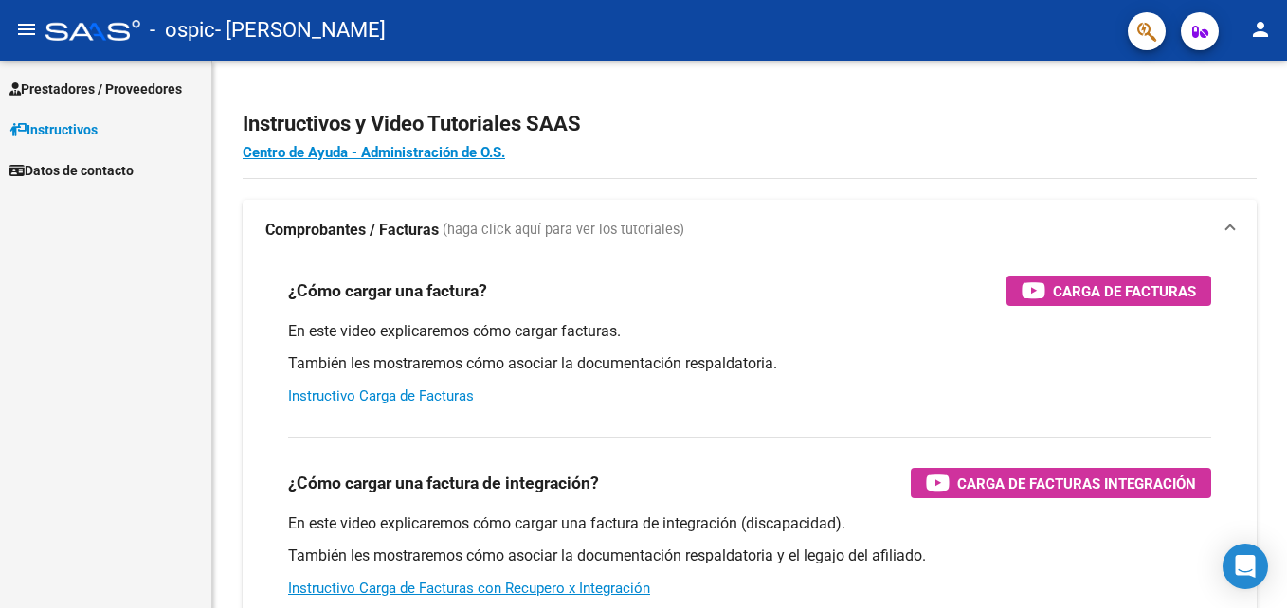
click at [144, 89] on span "Prestadores / Proveedores" at bounding box center [95, 89] width 172 height 21
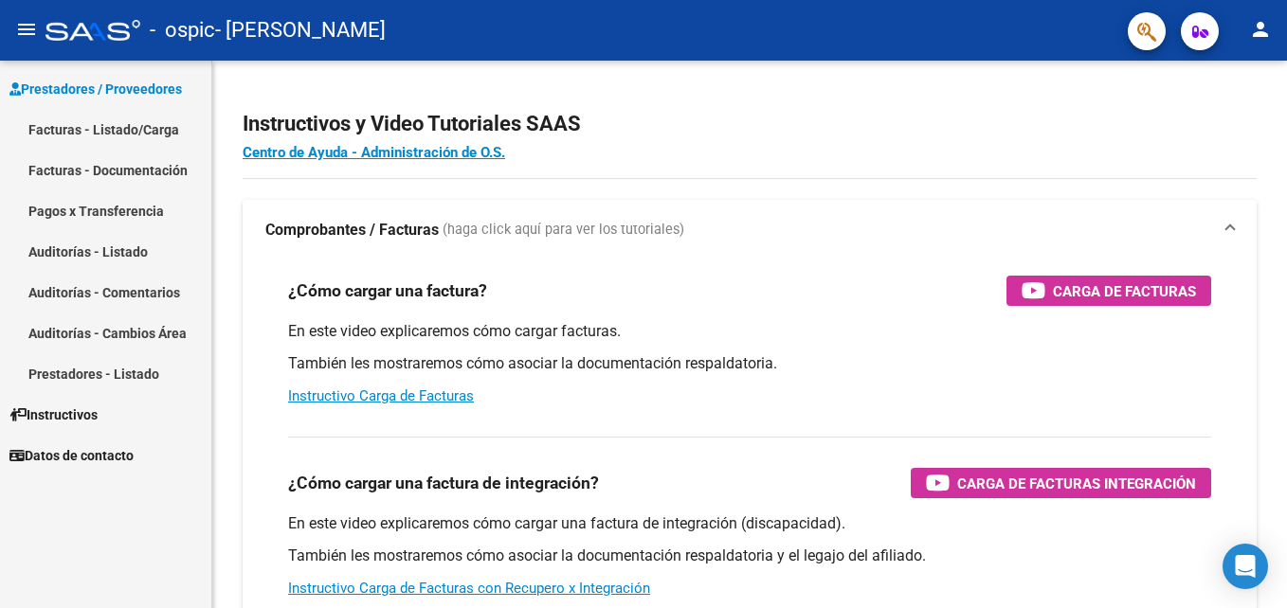
click at [155, 132] on link "Facturas - Listado/Carga" at bounding box center [105, 129] width 211 height 41
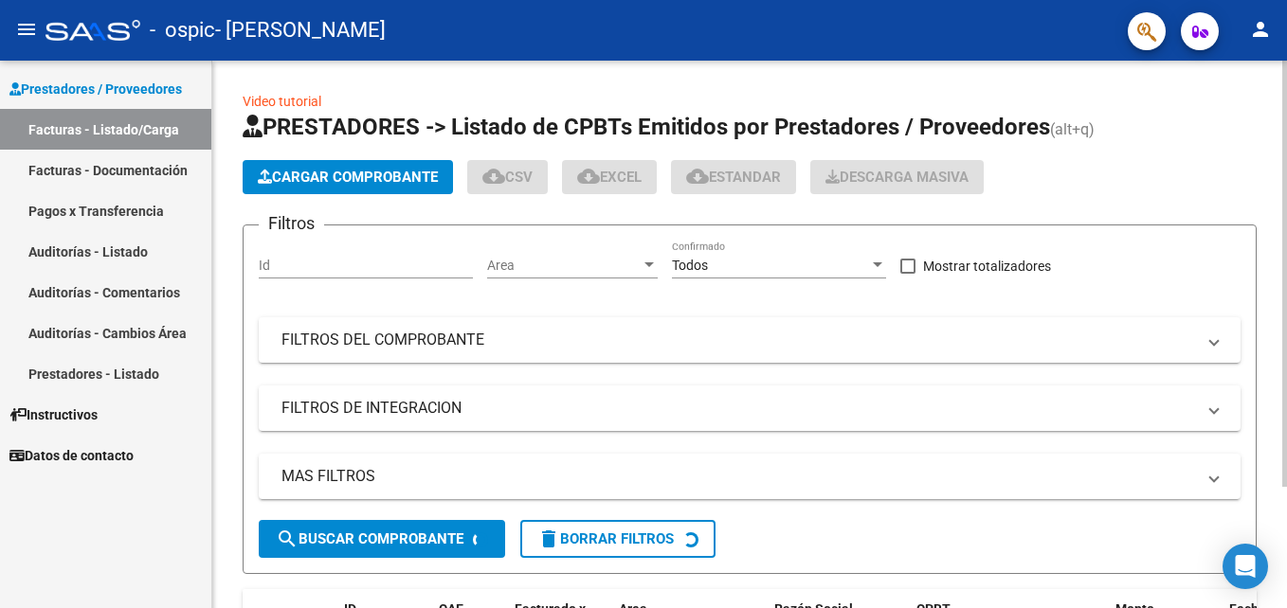
click at [375, 174] on span "Cargar Comprobante" at bounding box center [348, 177] width 180 height 17
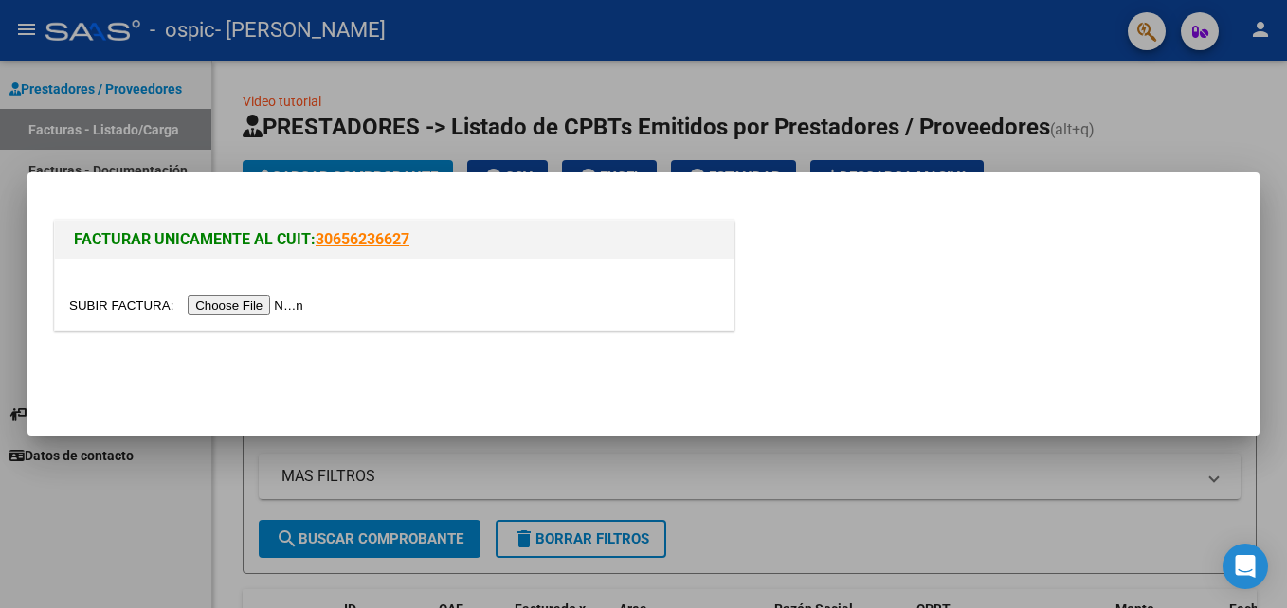
click at [236, 301] on input "file" at bounding box center [189, 306] width 240 height 20
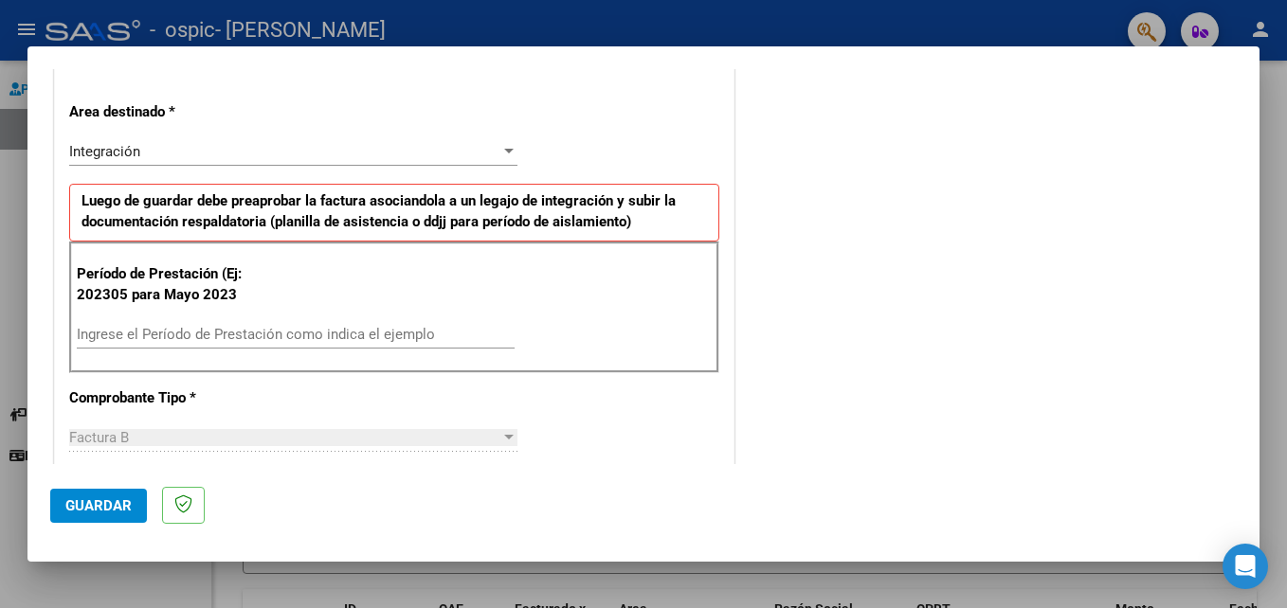
scroll to position [365, 0]
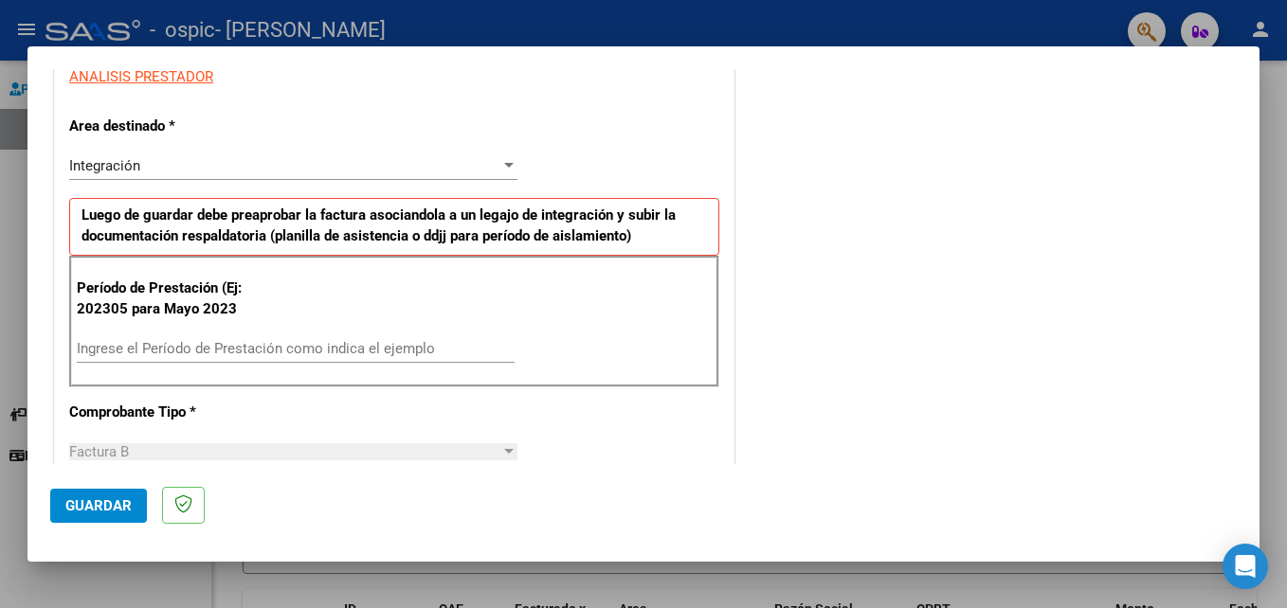
click at [378, 347] on input "Ingrese el Período de Prestación como indica el ejemplo" at bounding box center [296, 348] width 438 height 17
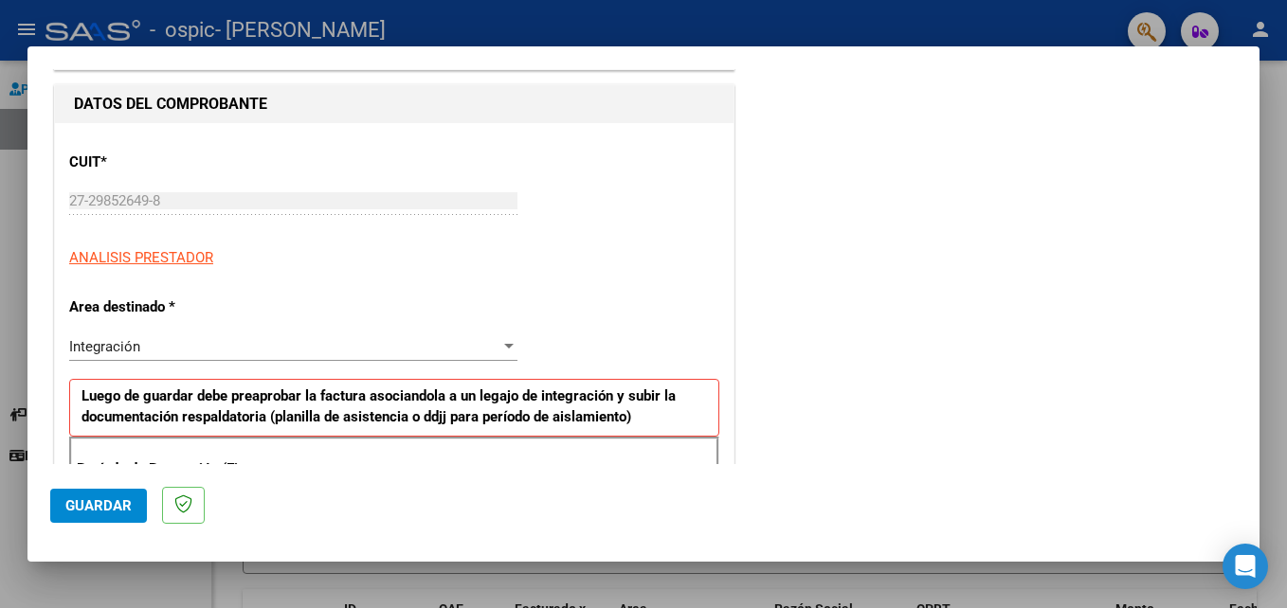
scroll to position [183, 0]
type input "202507"
click at [113, 509] on span "Guardar" at bounding box center [98, 505] width 66 height 17
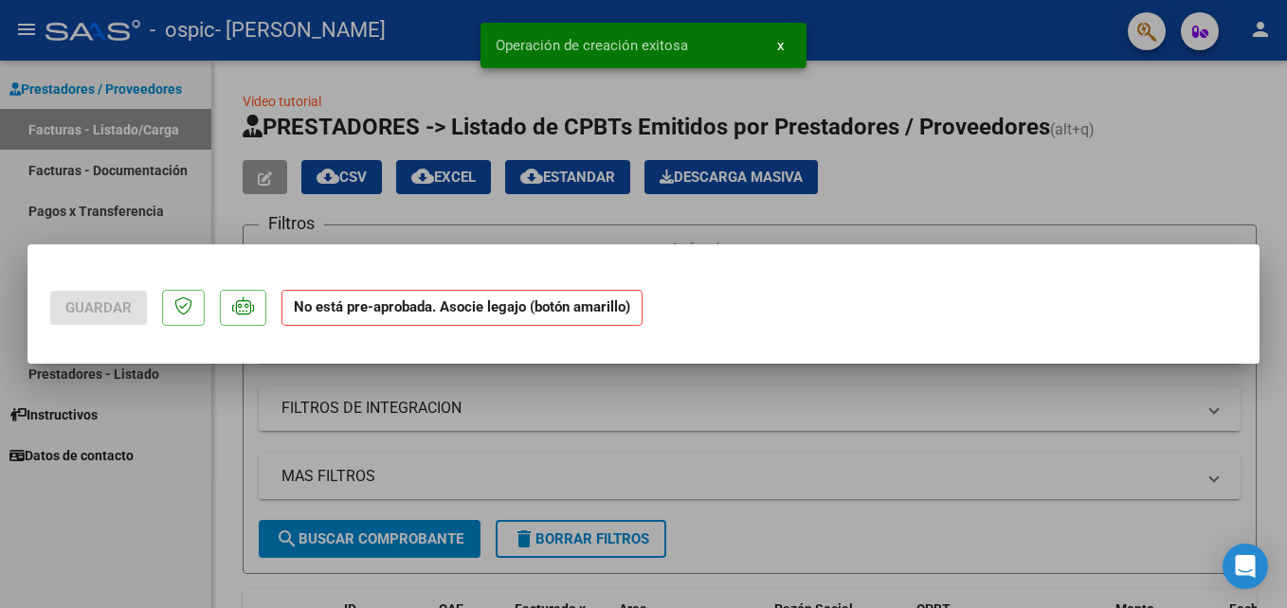
scroll to position [0, 0]
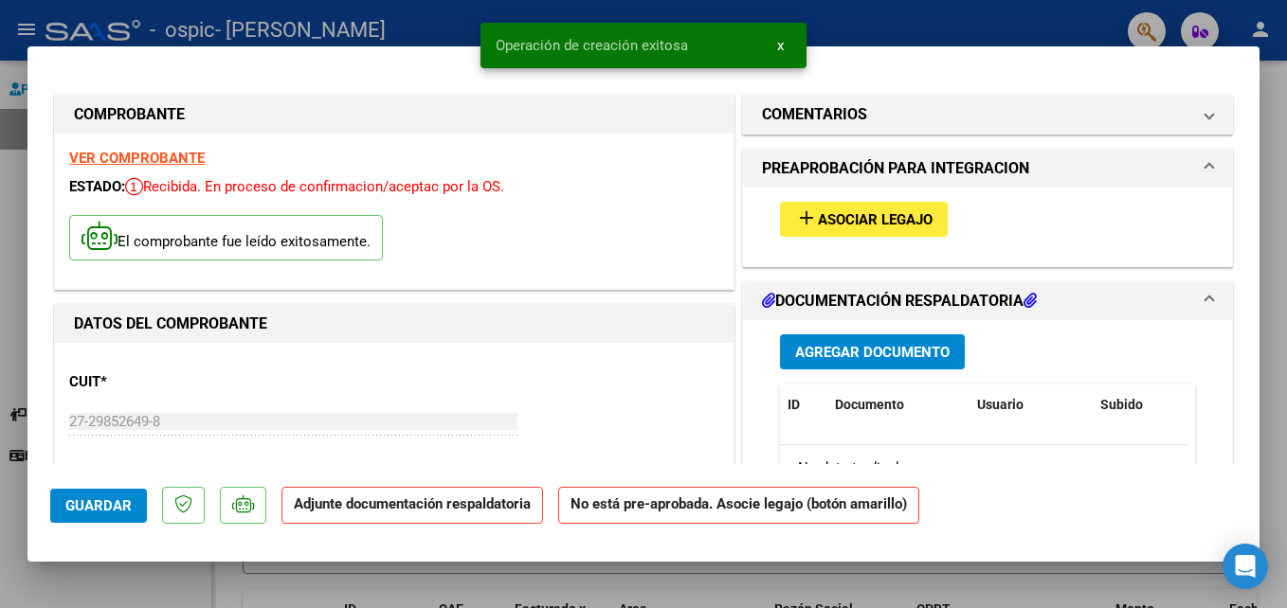
click at [895, 225] on span "Asociar Legajo" at bounding box center [875, 219] width 115 height 17
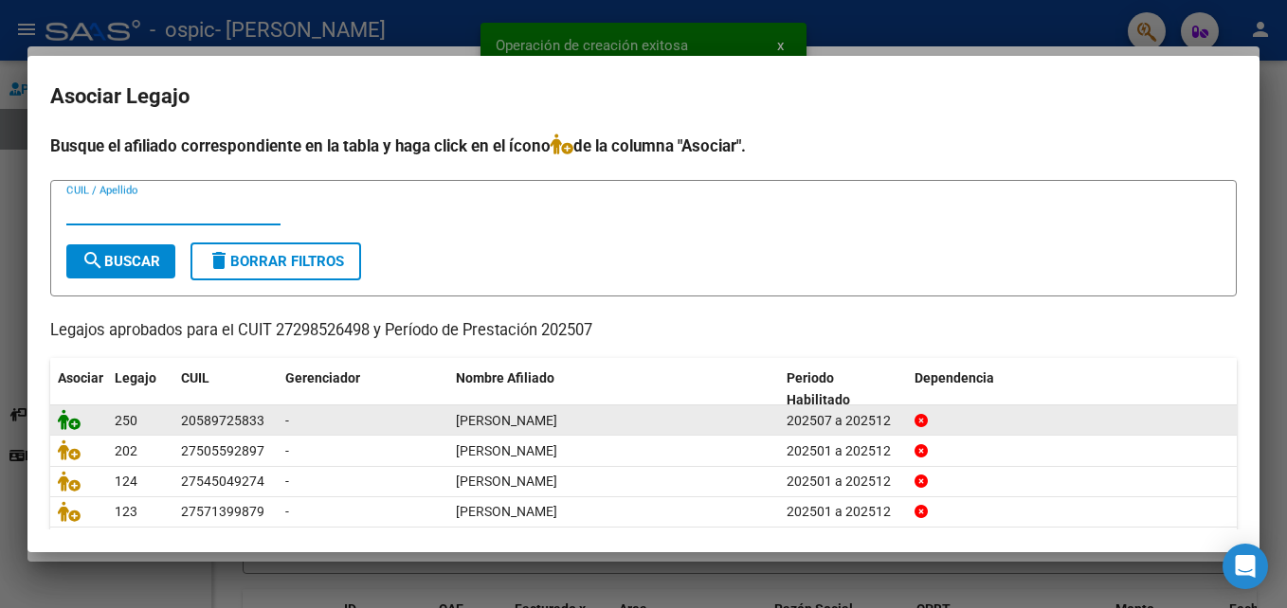
click at [70, 423] on icon at bounding box center [69, 419] width 23 height 21
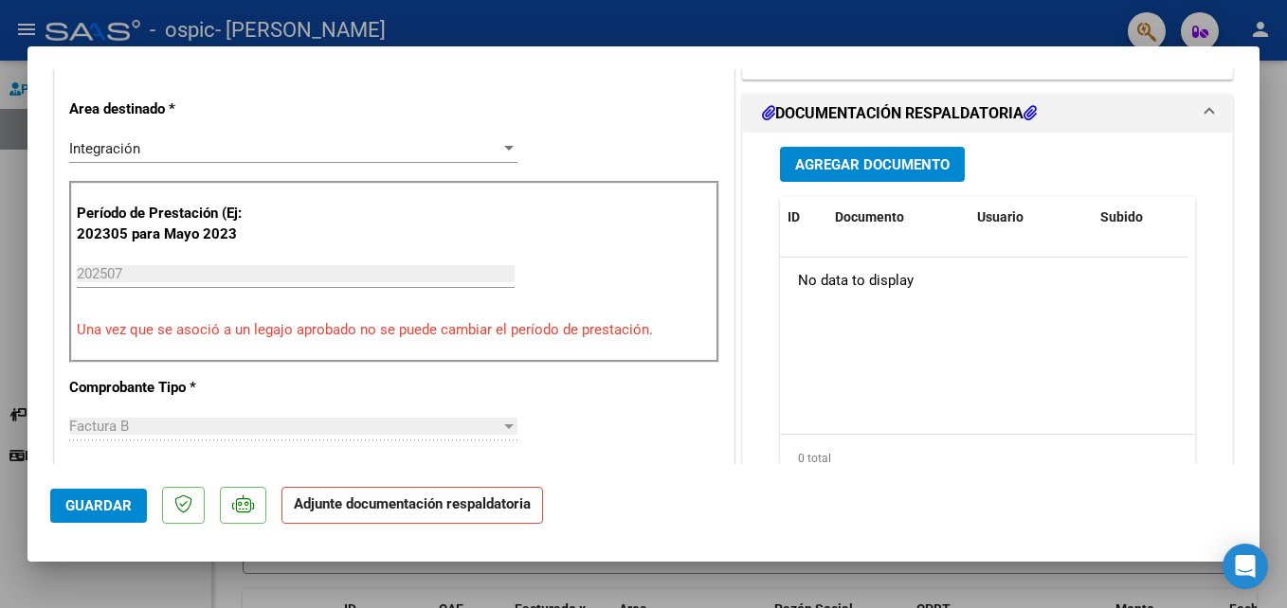
scroll to position [453, 0]
click at [917, 161] on span "Agregar Documento" at bounding box center [872, 165] width 154 height 17
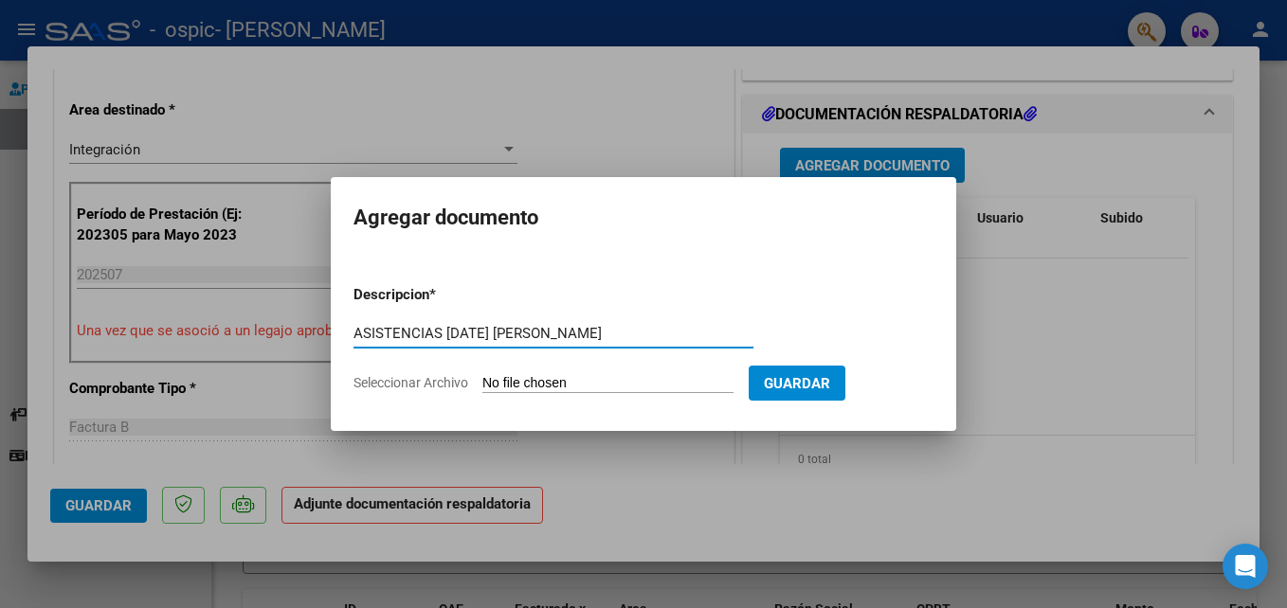
type input "ASISTENCIAS [DATE] [PERSON_NAME]"
click at [701, 391] on input "Seleccionar Archivo" at bounding box center [607, 384] width 251 height 18
type input "C:\fakepath\ASISTENCIA [DATE] [PERSON_NAME].pdf"
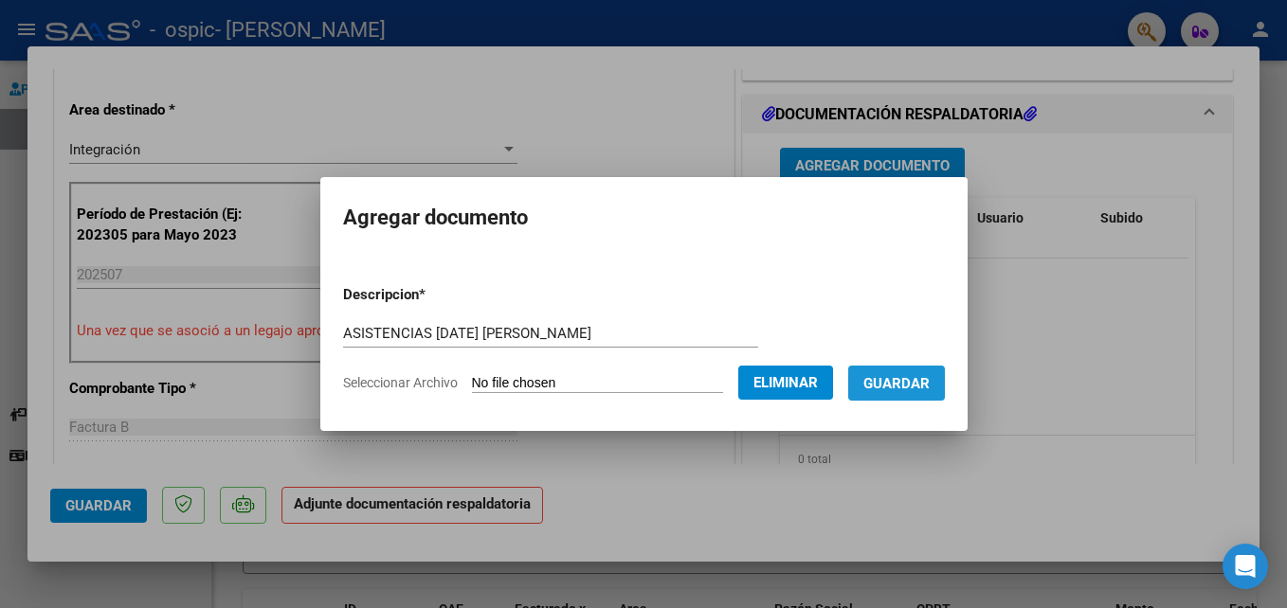
click at [945, 389] on button "Guardar" at bounding box center [896, 383] width 97 height 35
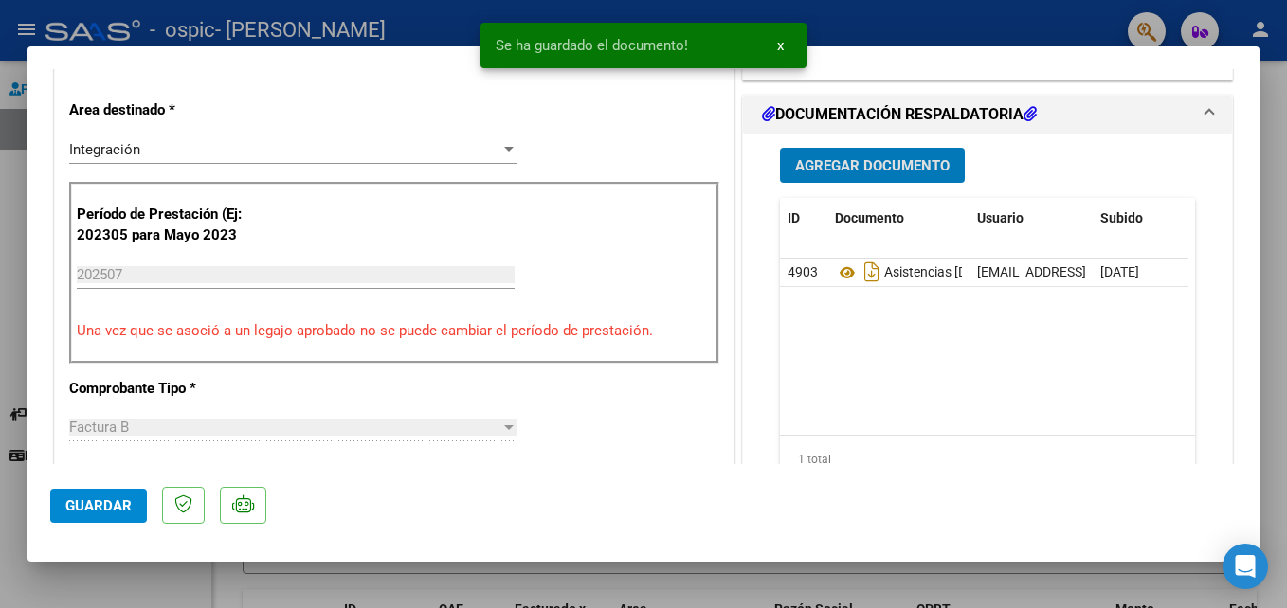
click at [407, 24] on div at bounding box center [643, 304] width 1287 height 608
type input "$ 0,00"
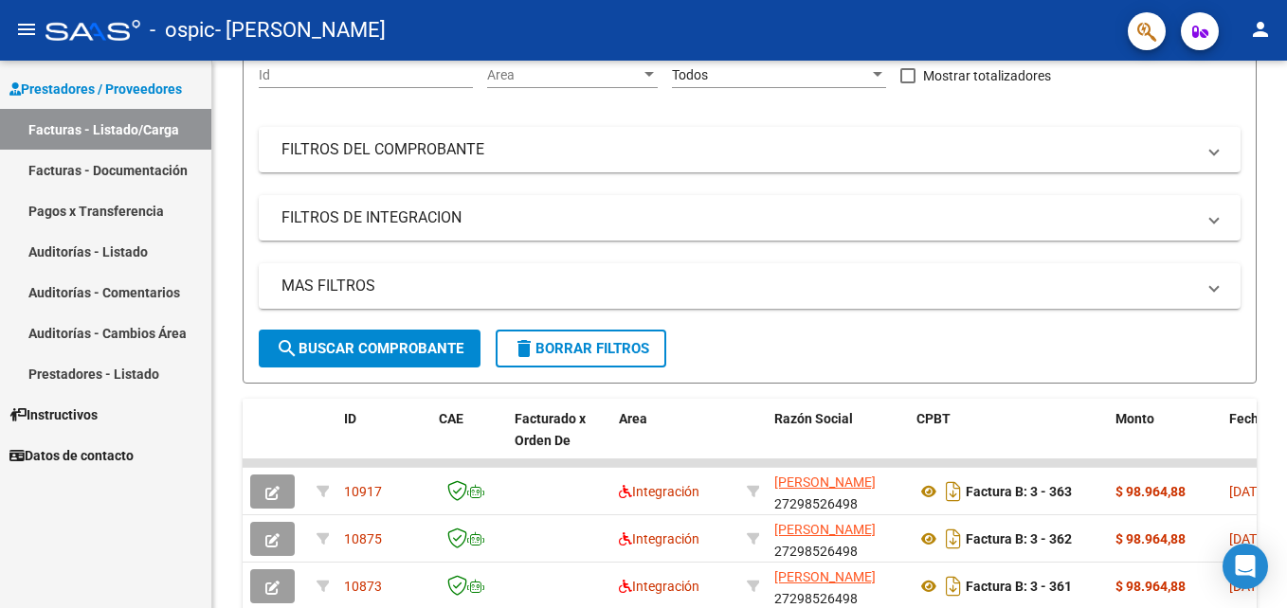
scroll to position [0, 0]
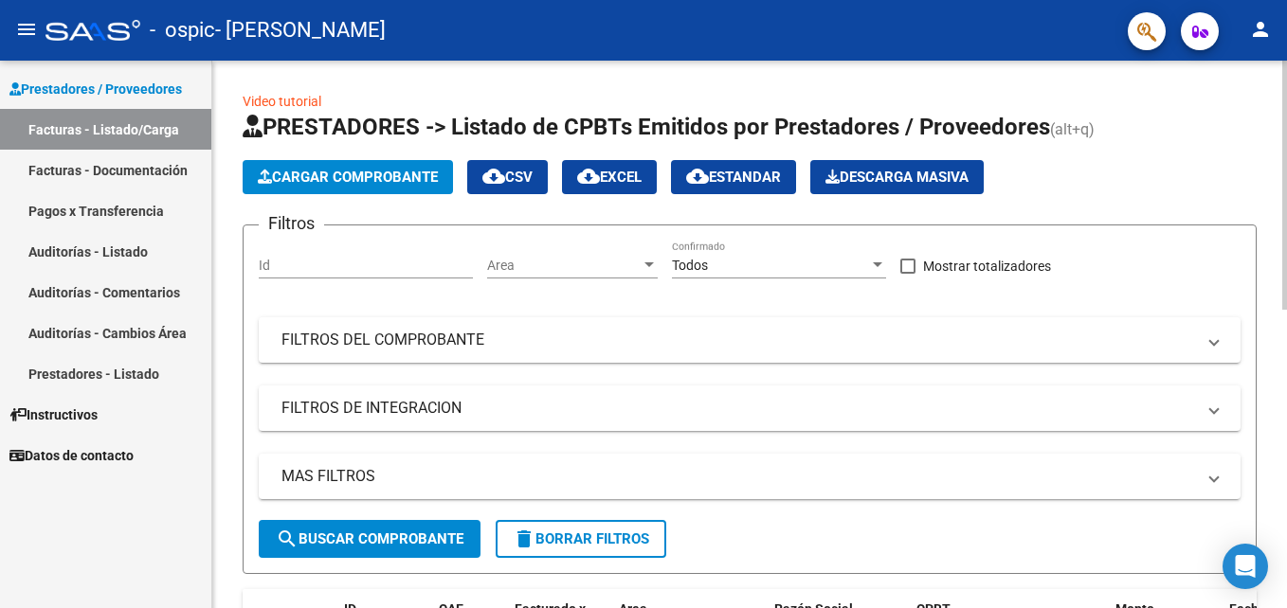
click at [313, 174] on span "Cargar Comprobante" at bounding box center [348, 177] width 180 height 17
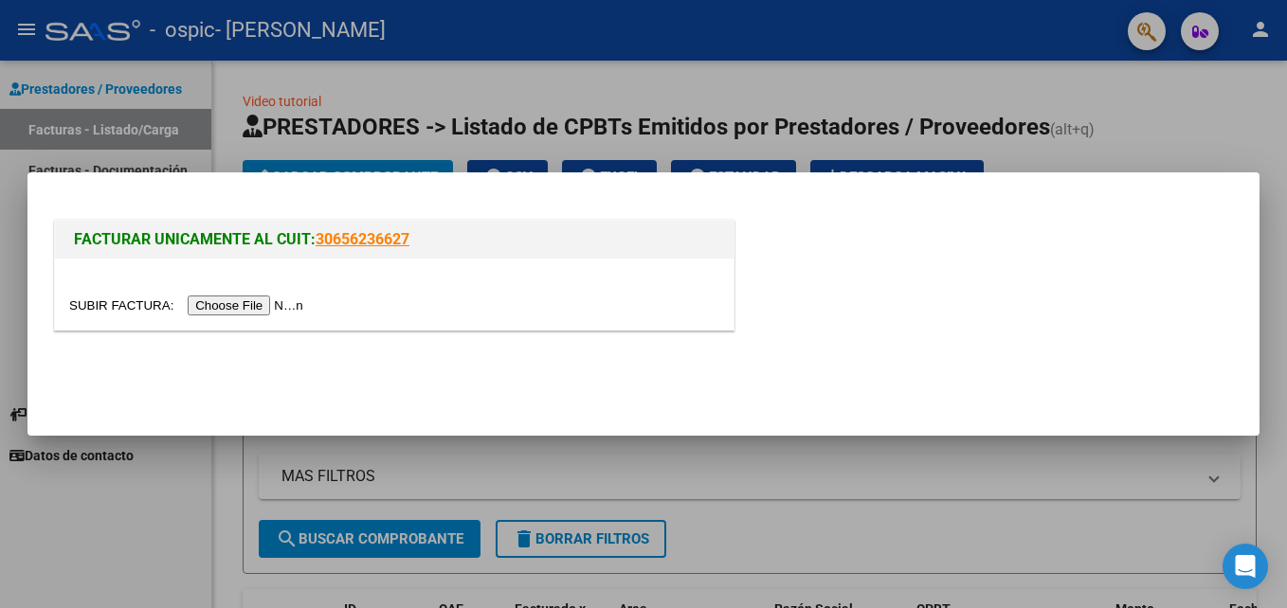
click at [242, 303] on input "file" at bounding box center [189, 306] width 240 height 20
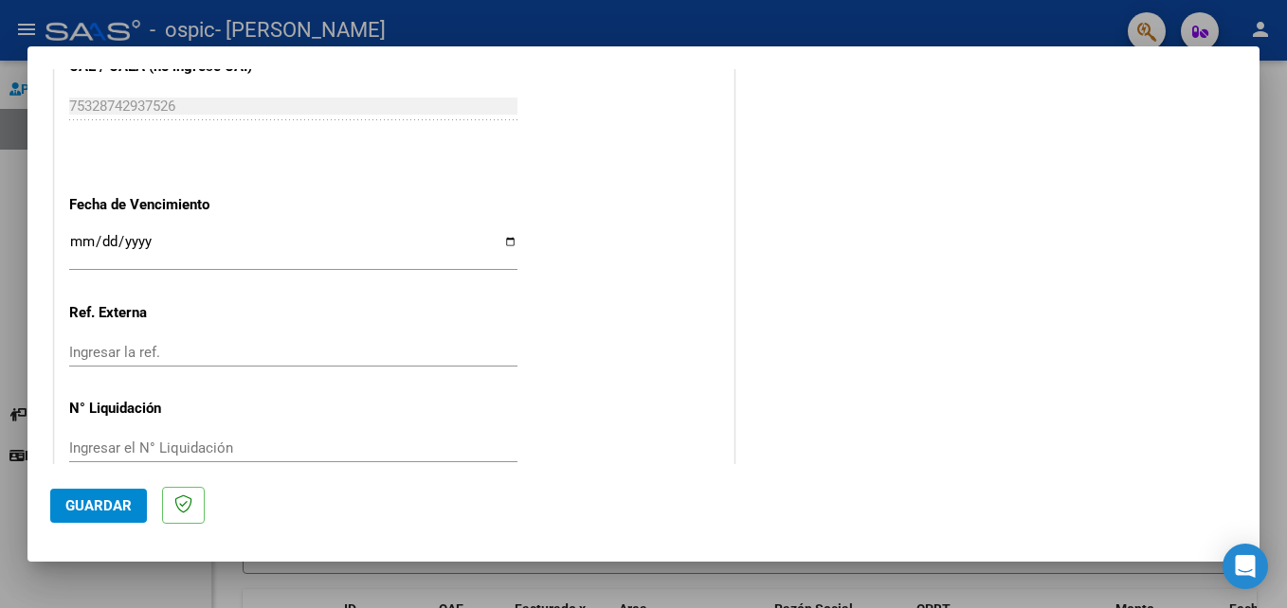
scroll to position [1238, 0]
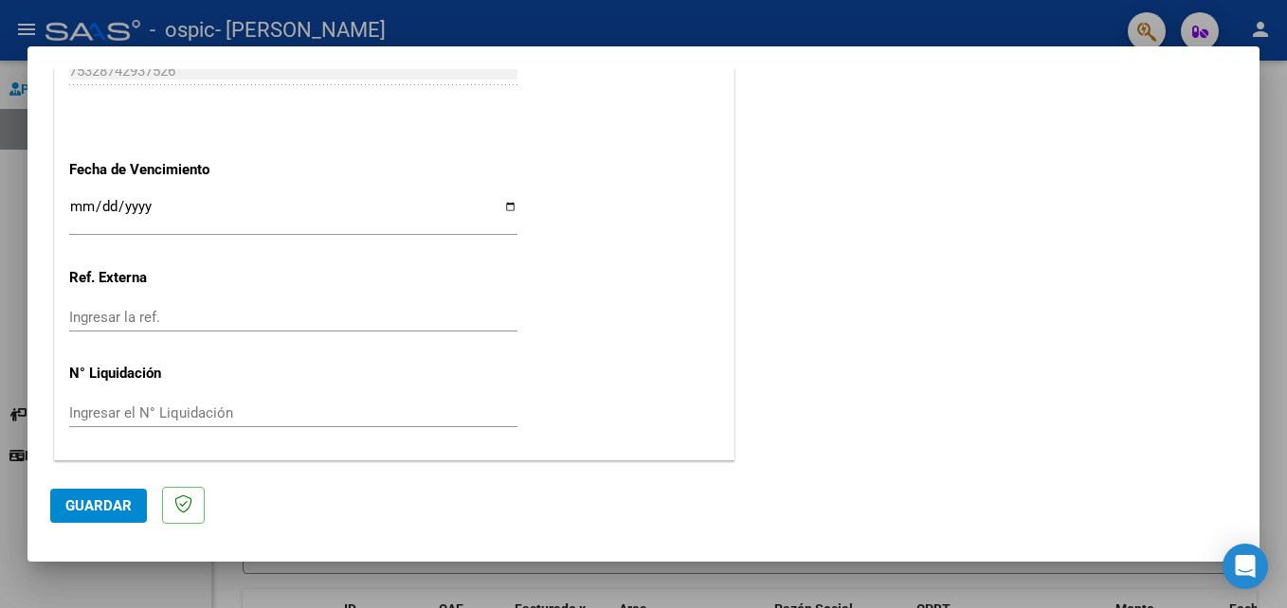
click at [483, 214] on input "Ingresar la fecha" at bounding box center [293, 214] width 448 height 30
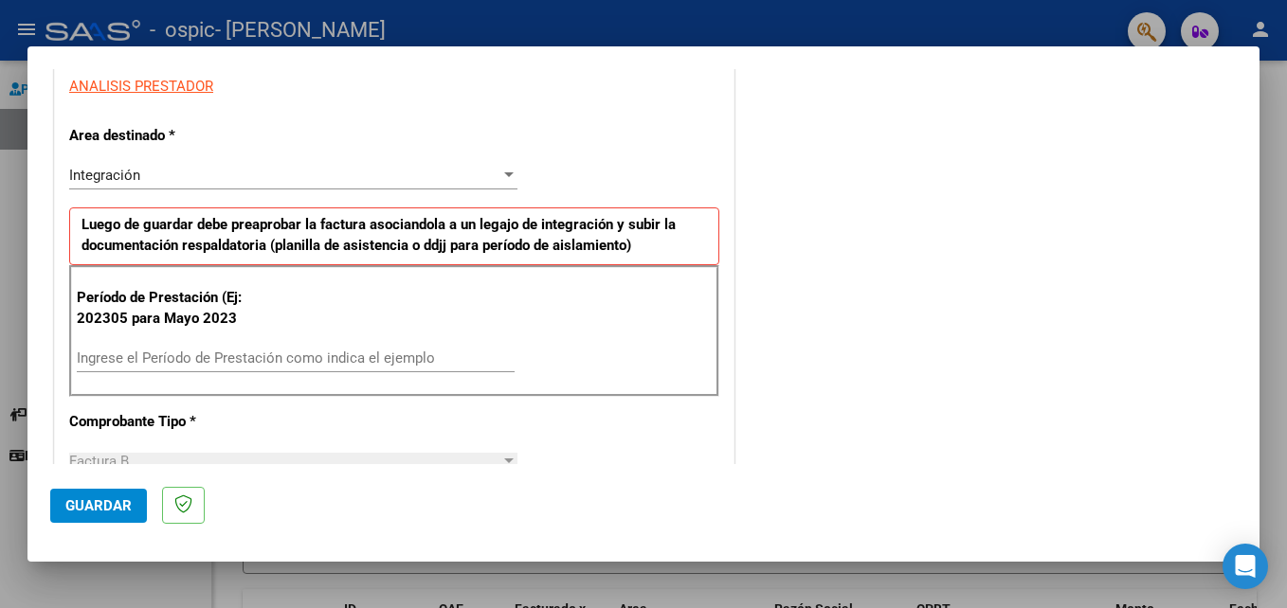
scroll to position [353, 0]
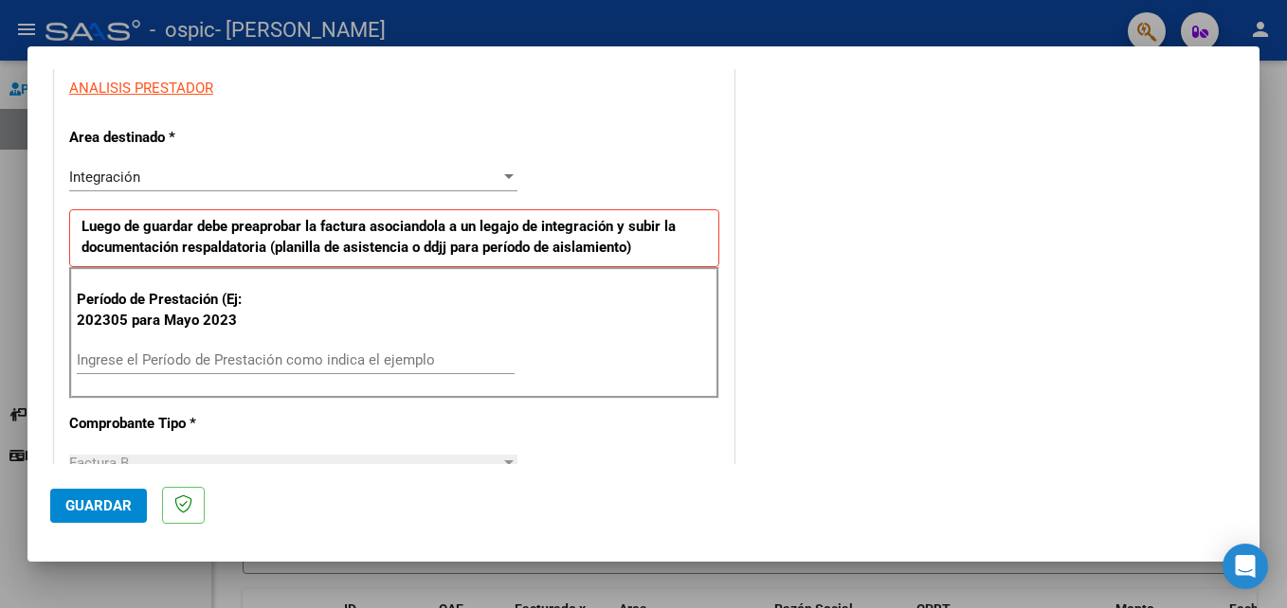
click at [382, 352] on input "Ingrese el Período de Prestación como indica el ejemplo" at bounding box center [296, 360] width 438 height 17
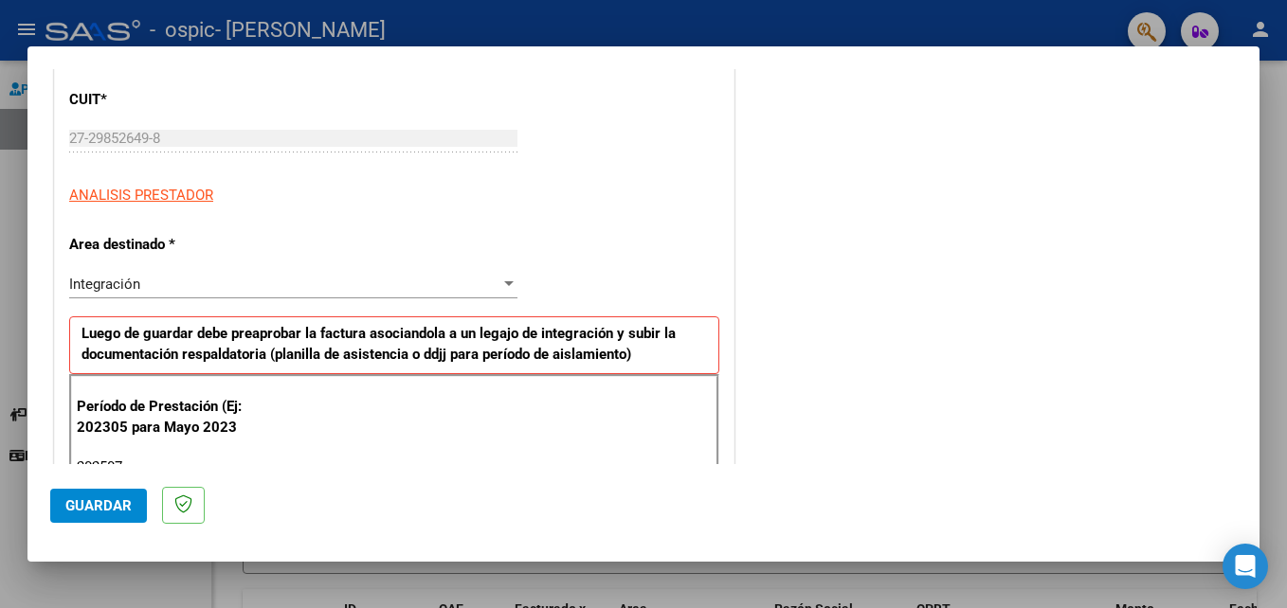
scroll to position [193, 0]
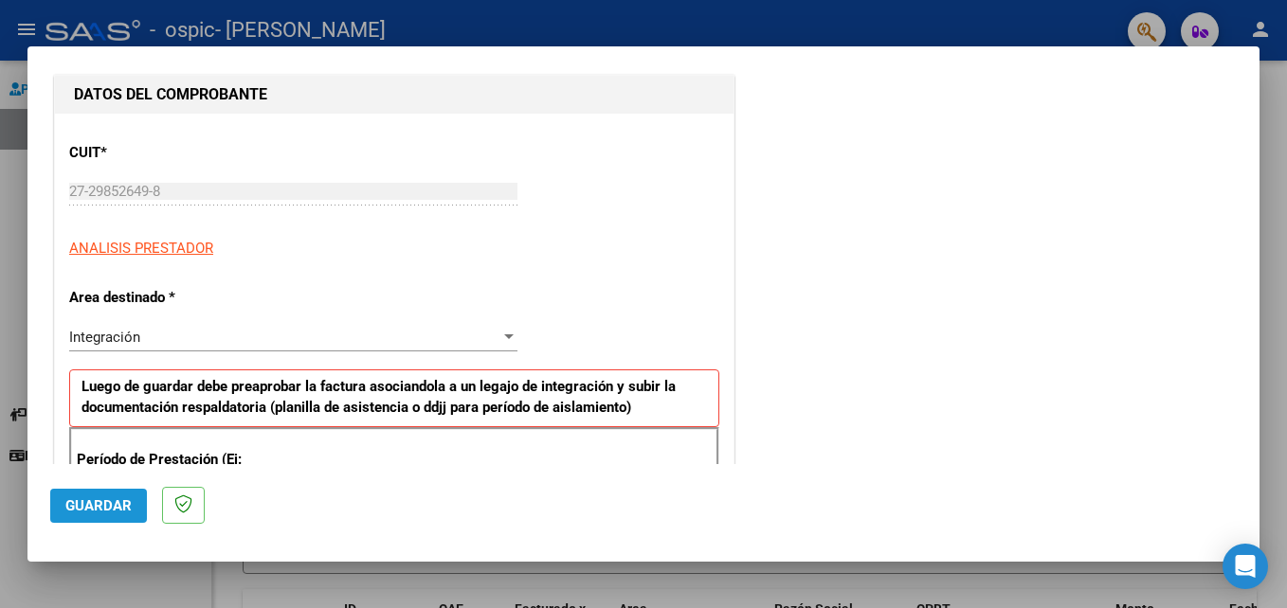
type input "202507"
click at [118, 509] on span "Guardar" at bounding box center [98, 505] width 66 height 17
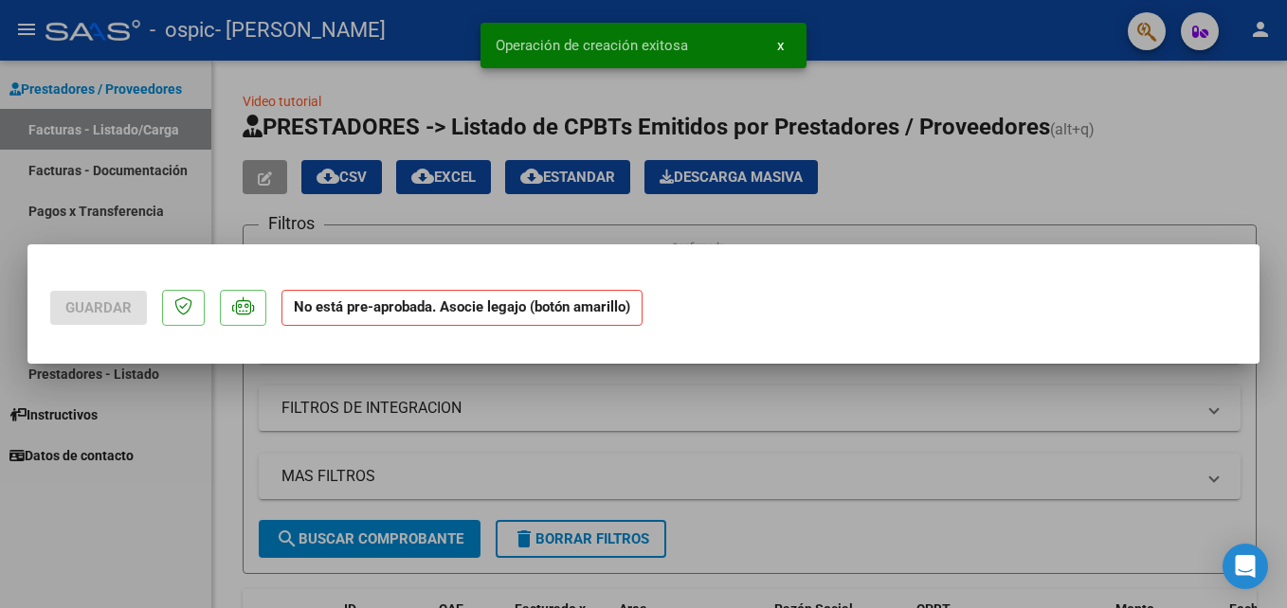
scroll to position [0, 0]
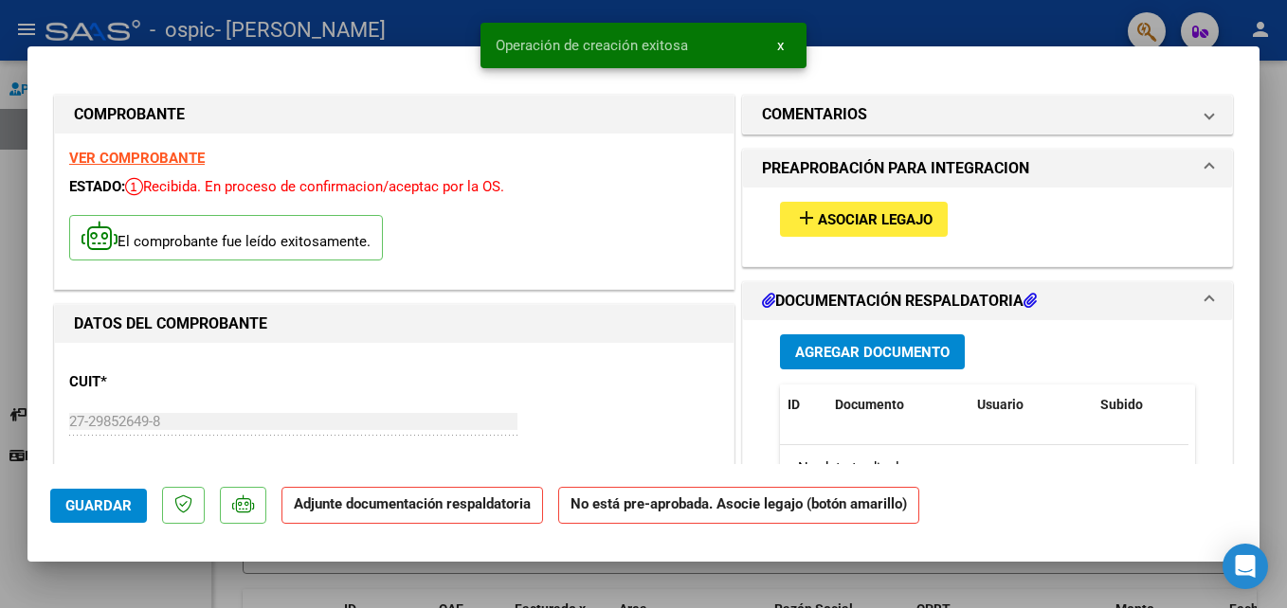
click at [890, 226] on span "Asociar Legajo" at bounding box center [875, 219] width 115 height 17
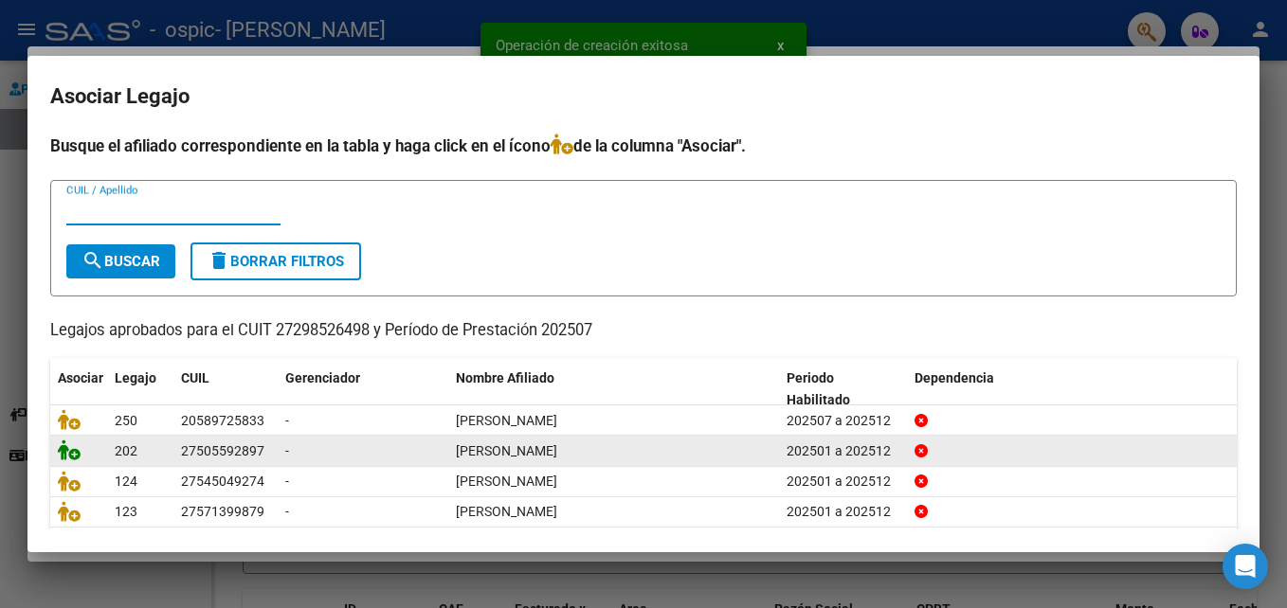
click at [78, 450] on icon at bounding box center [69, 450] width 23 height 21
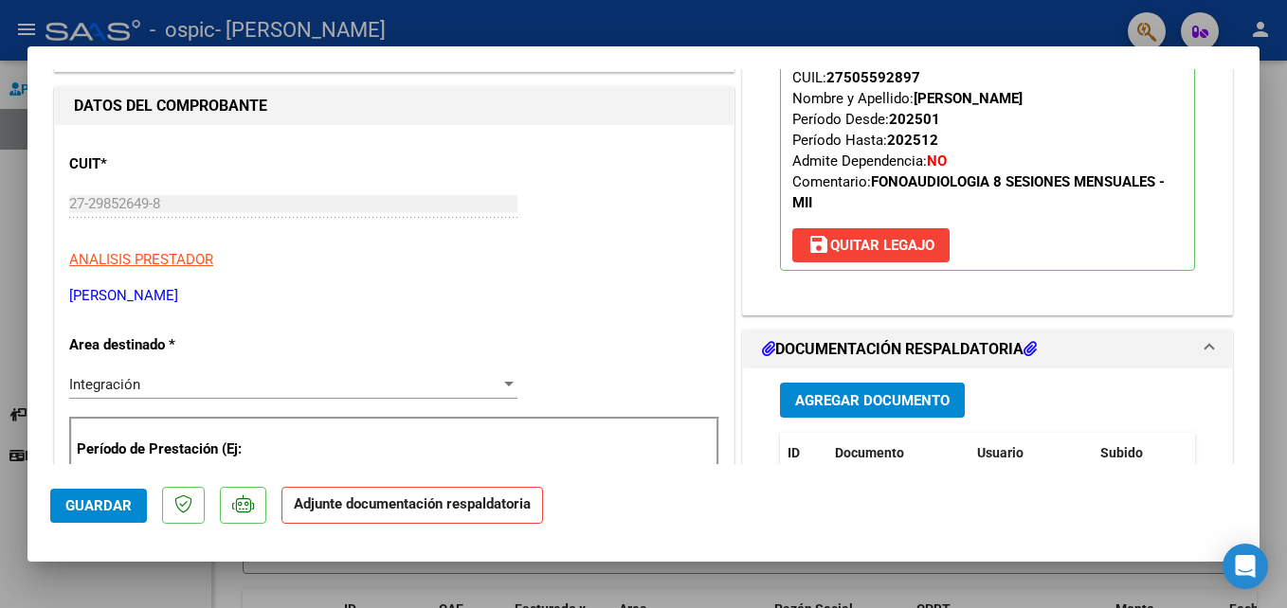
scroll to position [221, 0]
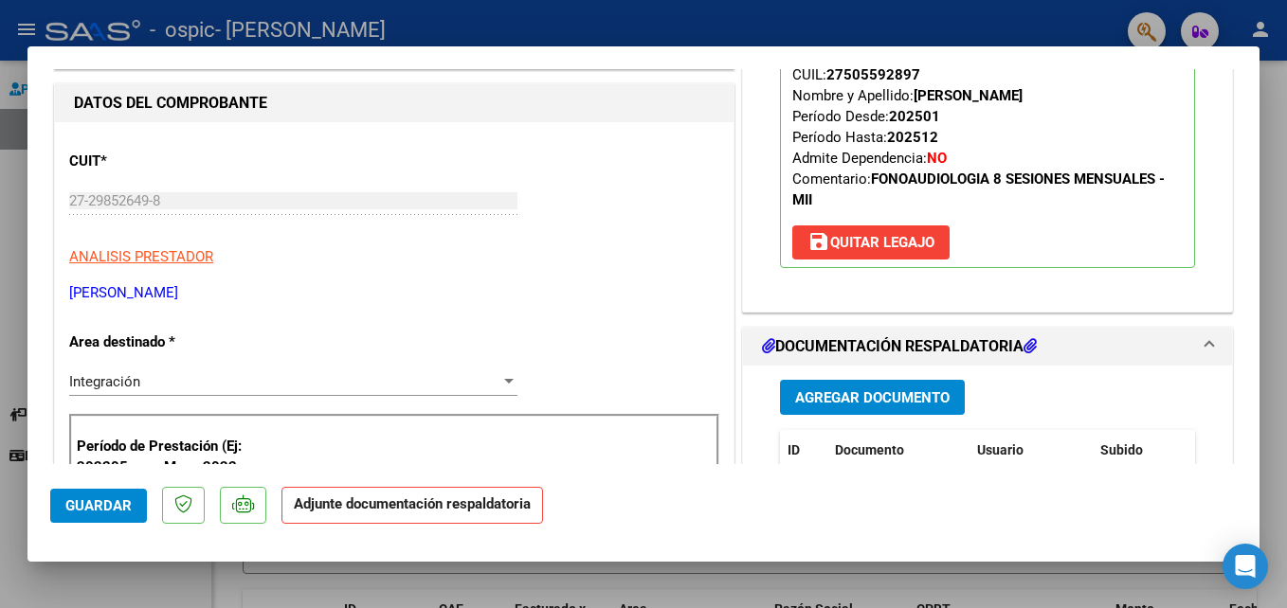
click at [913, 399] on span "Agregar Documento" at bounding box center [872, 397] width 154 height 17
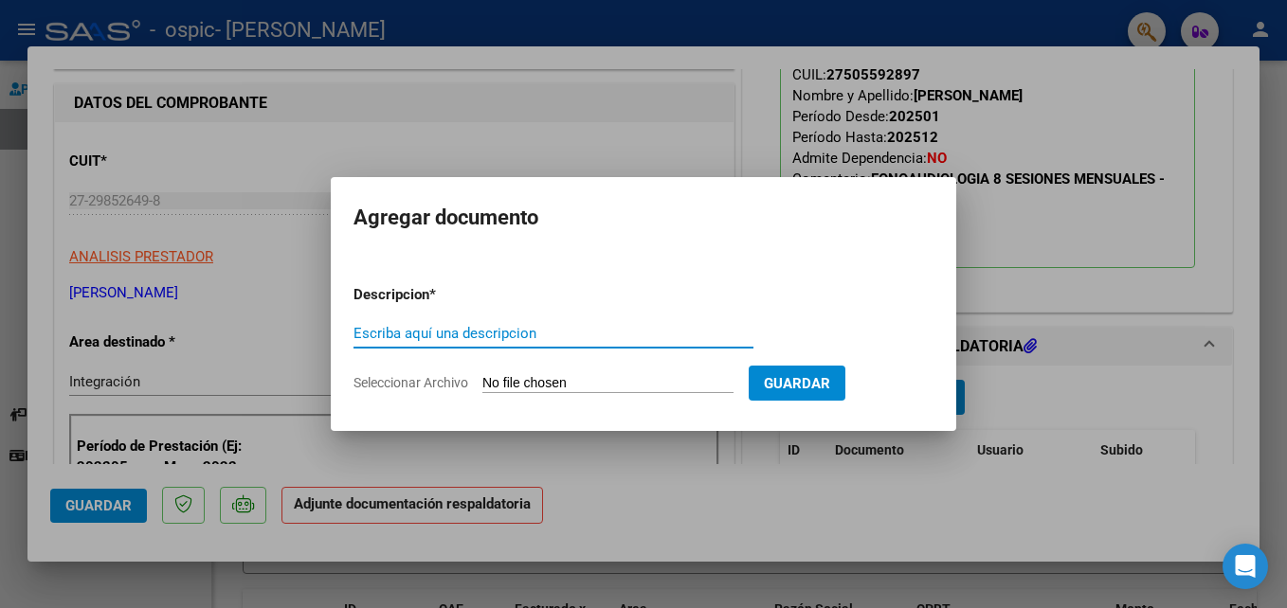
click at [609, 326] on input "Escriba aquí una descripcion" at bounding box center [553, 333] width 400 height 17
type input "ASISTENCIAS [DATE] [PERSON_NAME][GEOGRAPHIC_DATA]"
click at [672, 385] on input "Seleccionar Archivo" at bounding box center [607, 384] width 251 height 18
type input "C:\fakepath\ASISTENCIAS [DATE] [PERSON_NAME][GEOGRAPHIC_DATA]pdf"
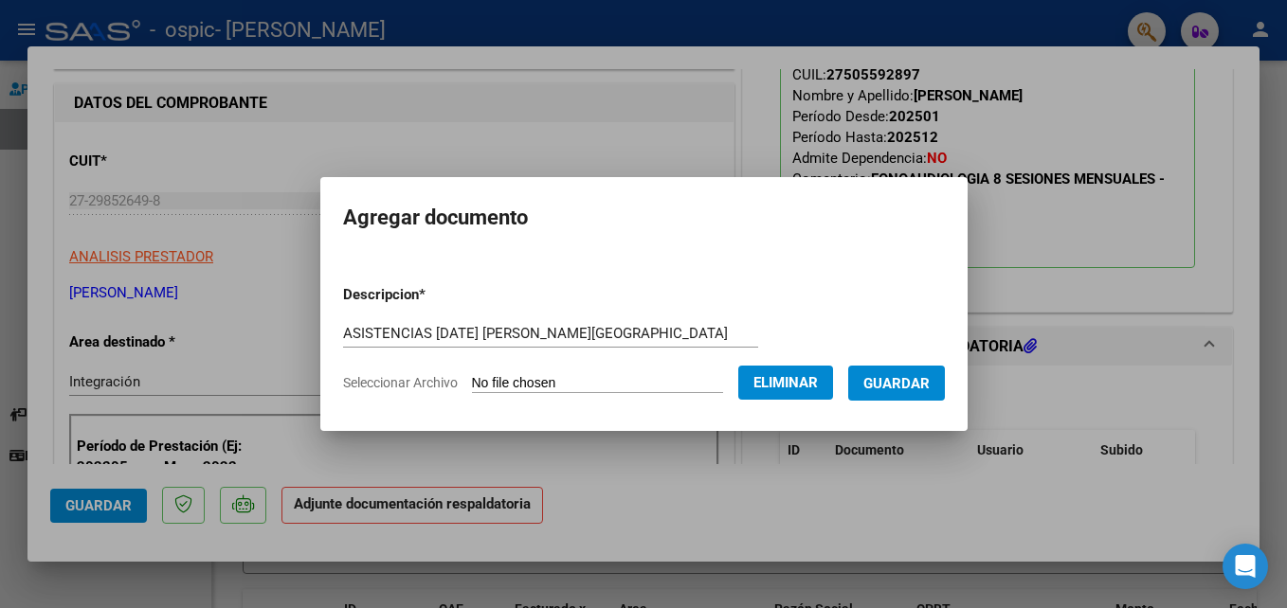
click at [928, 389] on span "Guardar" at bounding box center [896, 383] width 66 height 17
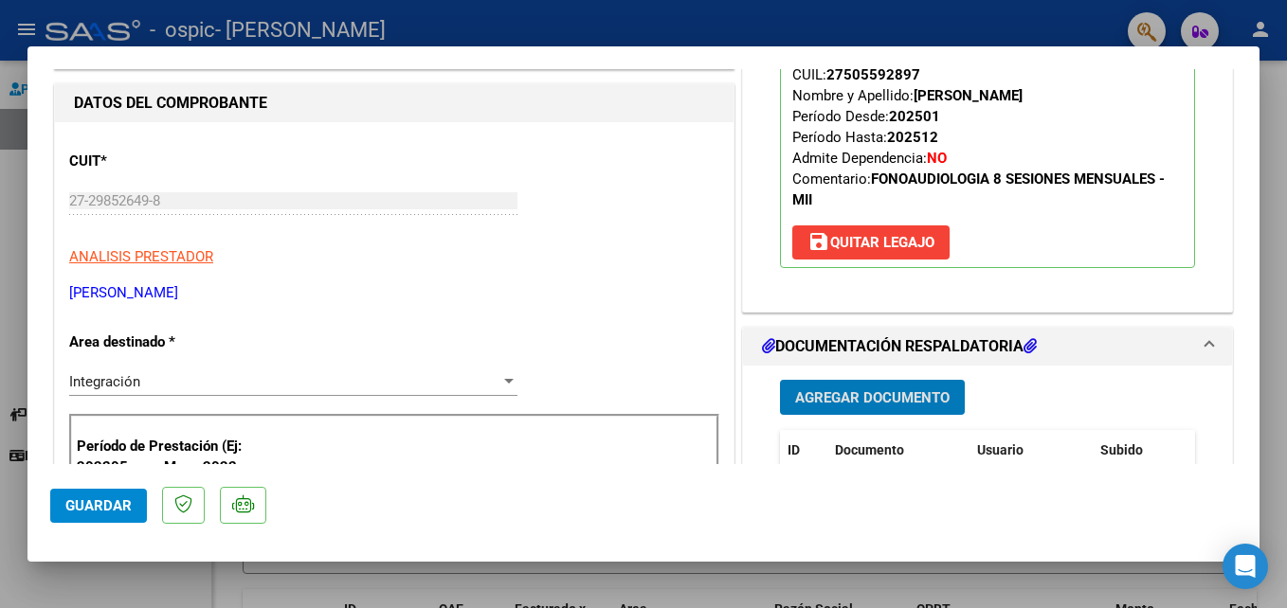
click at [932, 23] on div at bounding box center [643, 304] width 1287 height 608
type input "$ 0,00"
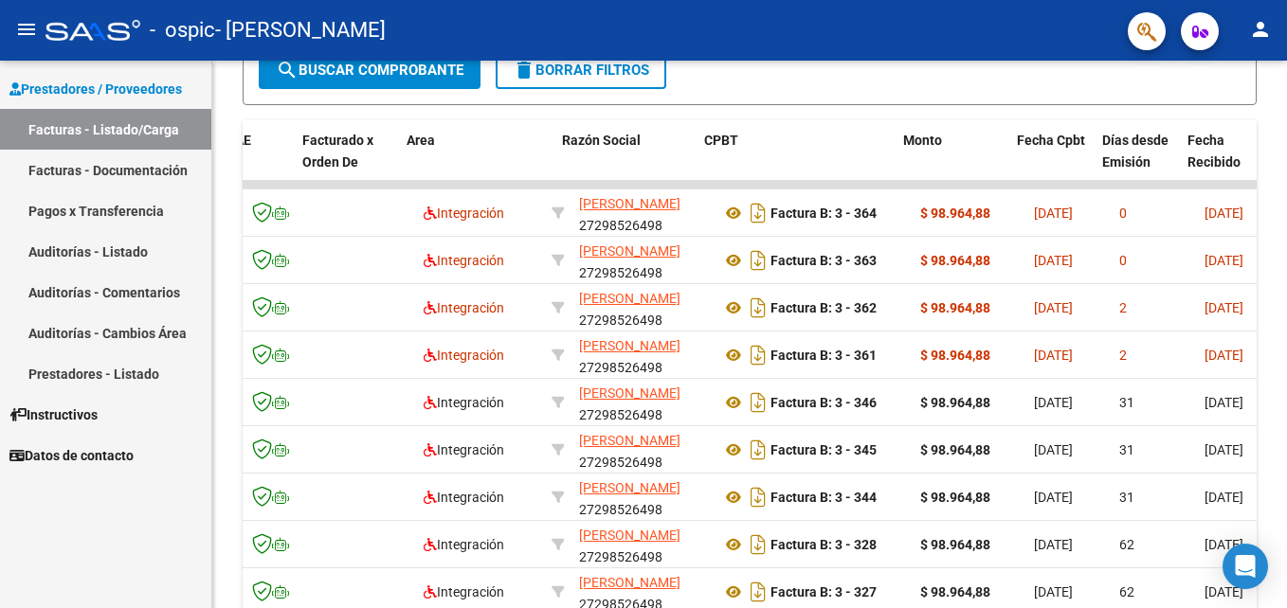
scroll to position [0, 214]
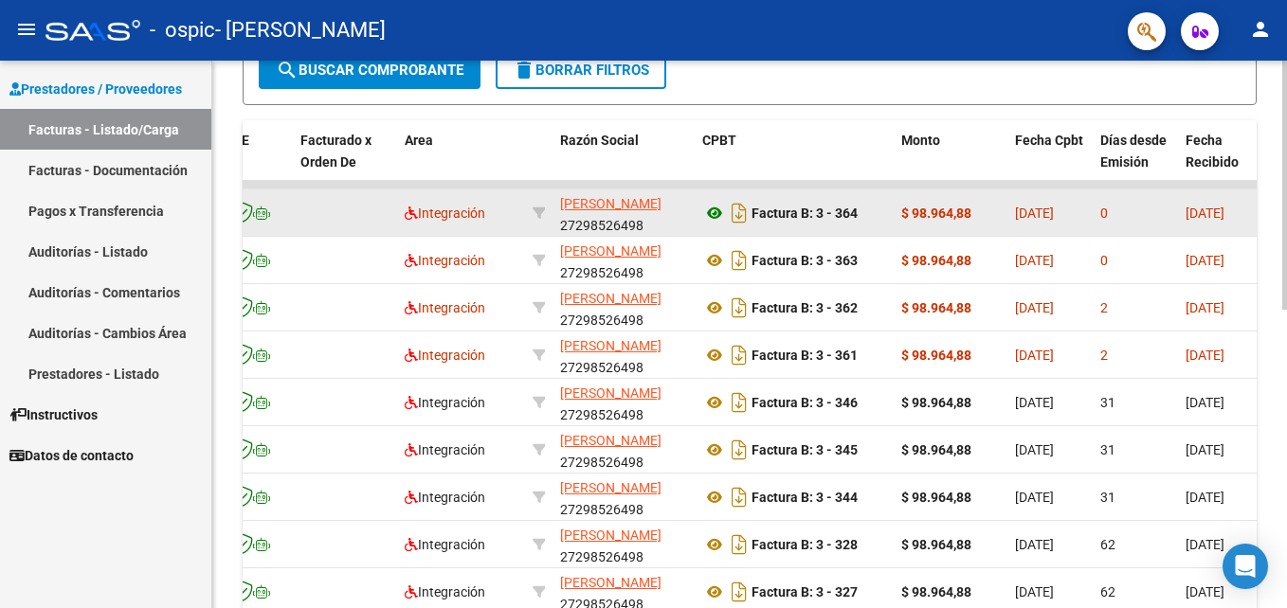
click at [713, 215] on icon at bounding box center [714, 213] width 25 height 23
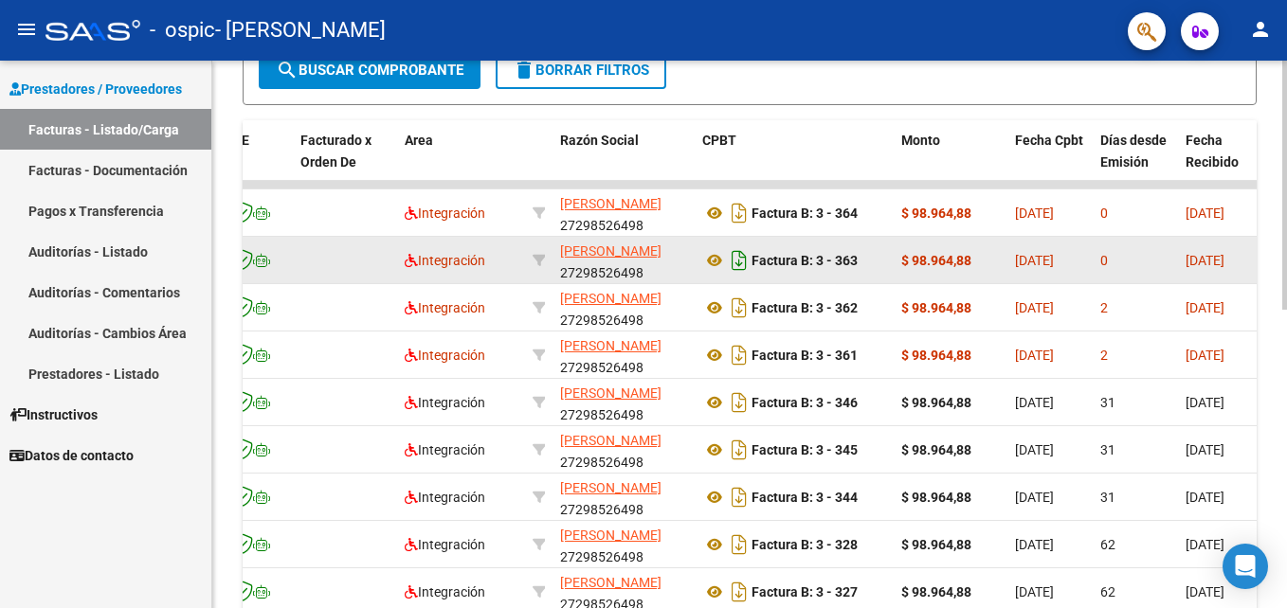
click at [732, 256] on icon "Descargar documento" at bounding box center [739, 260] width 25 height 30
click at [711, 269] on icon at bounding box center [714, 260] width 25 height 23
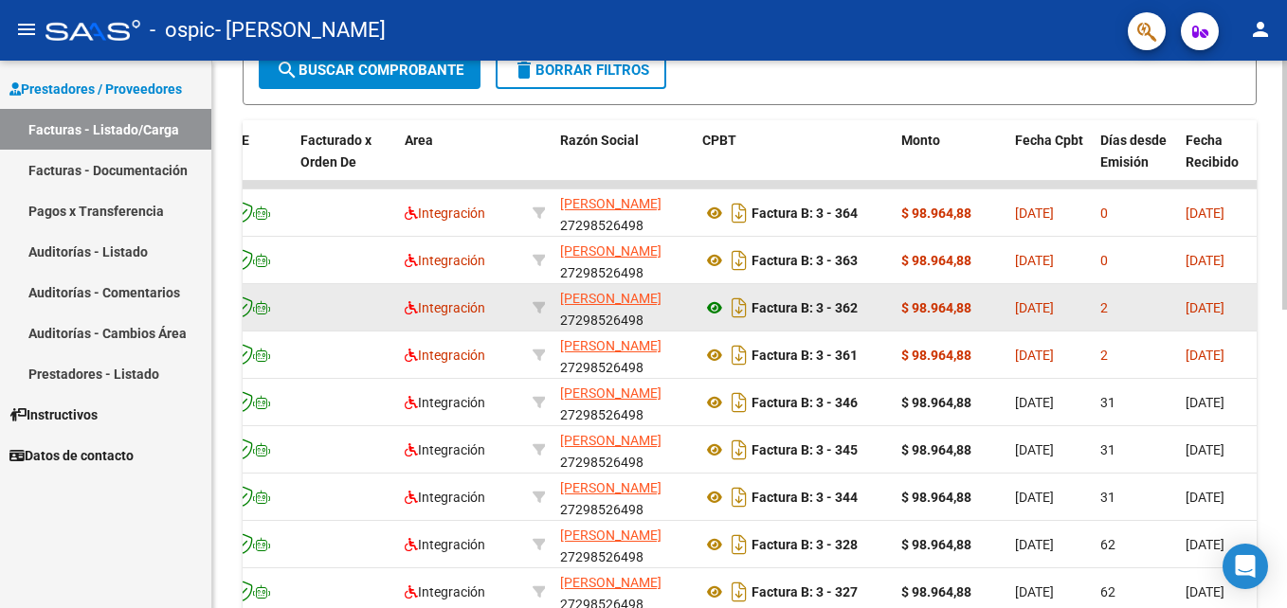
click at [715, 311] on icon at bounding box center [714, 308] width 25 height 23
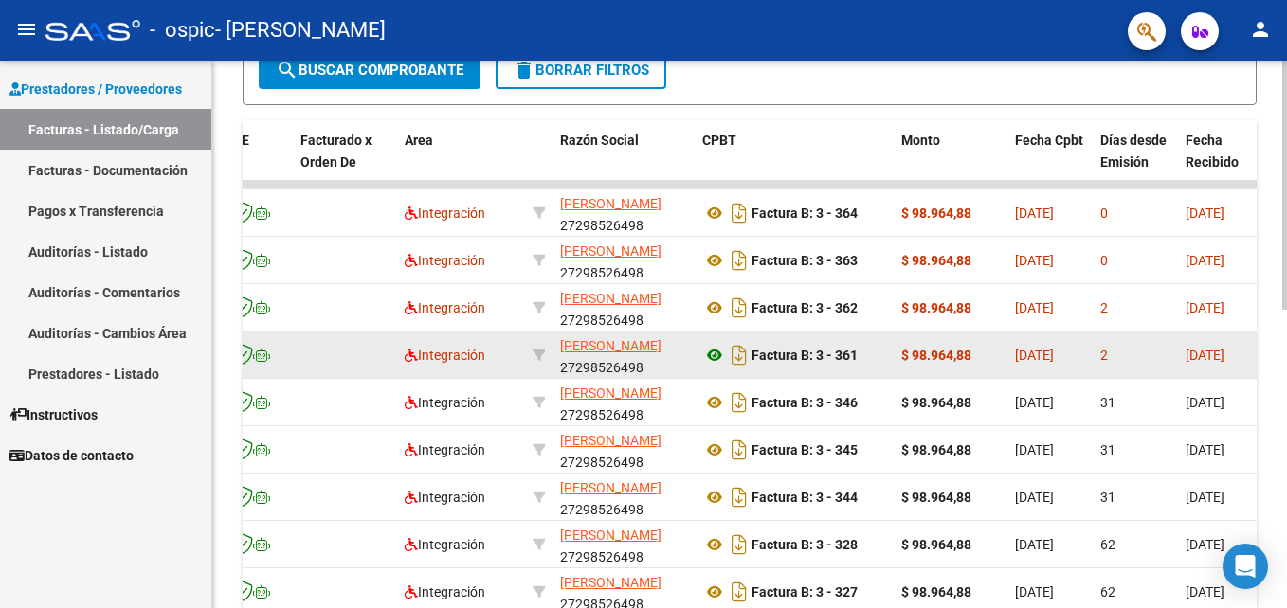
click at [720, 354] on icon at bounding box center [714, 355] width 25 height 23
